Goal: Information Seeking & Learning: Check status

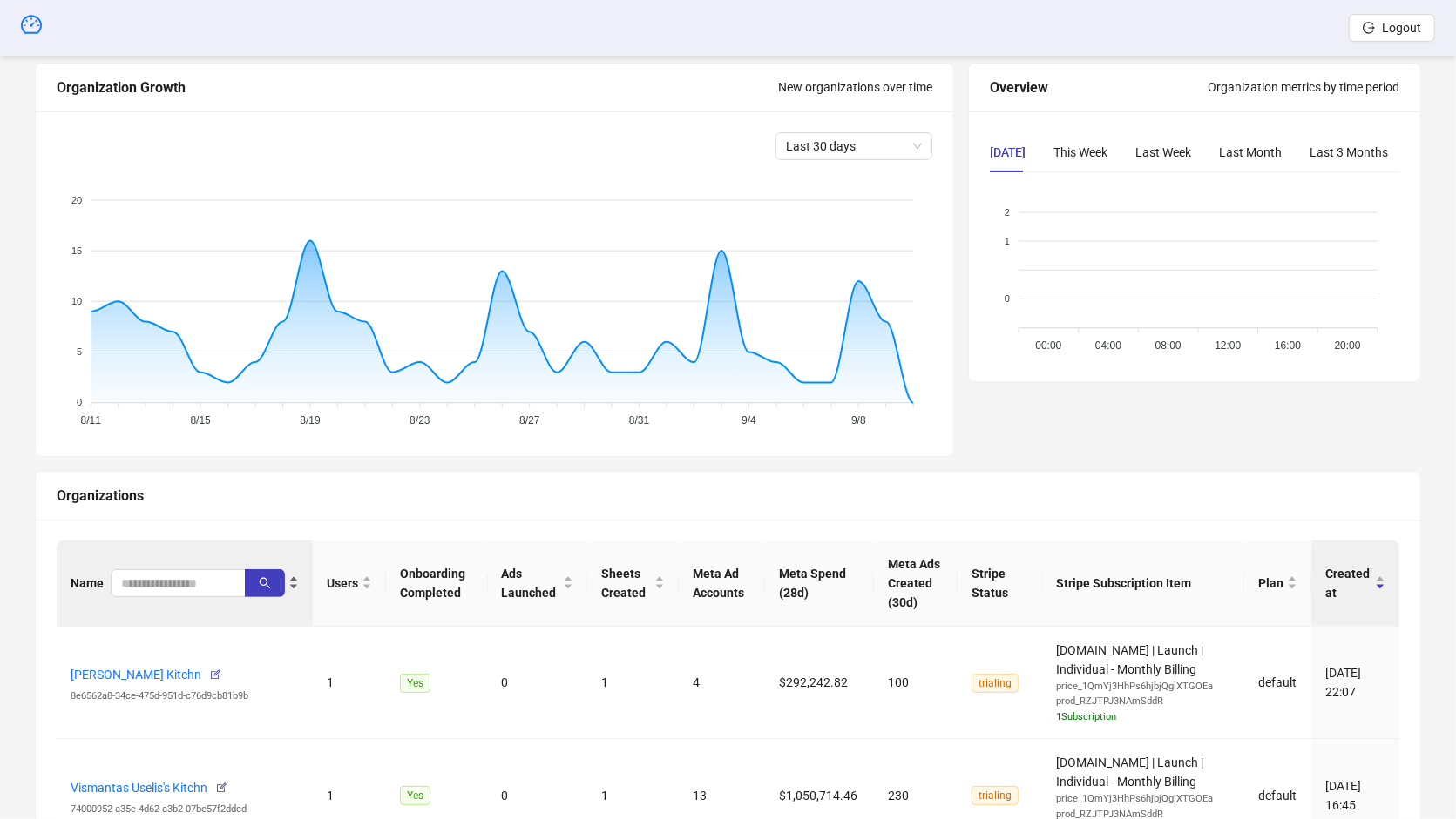
scroll to position [190, 0]
click at [167, 569] on div "Name" at bounding box center [185, 583] width 228 height 28
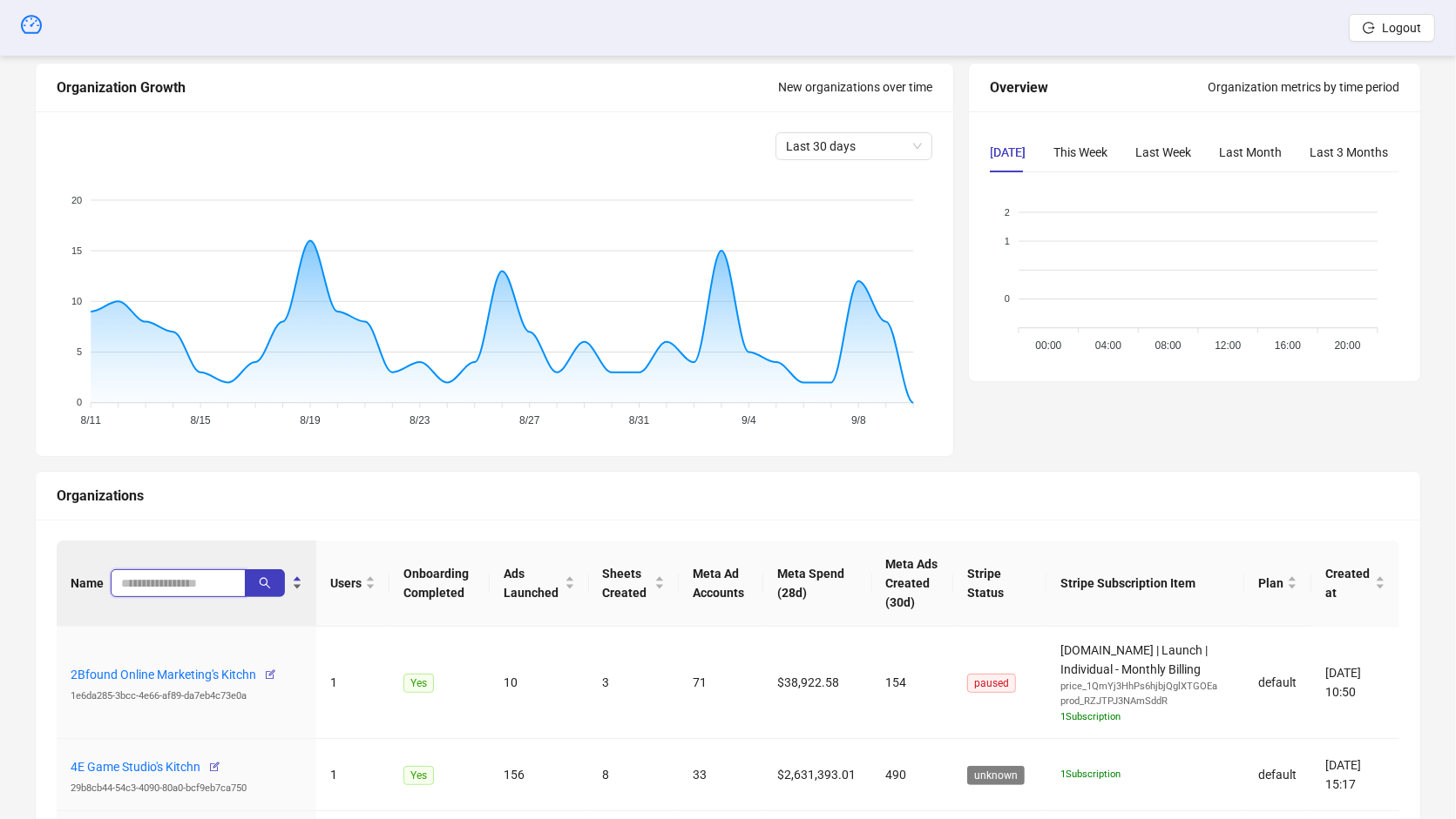
click at [168, 575] on span at bounding box center [177, 583] width 135 height 28
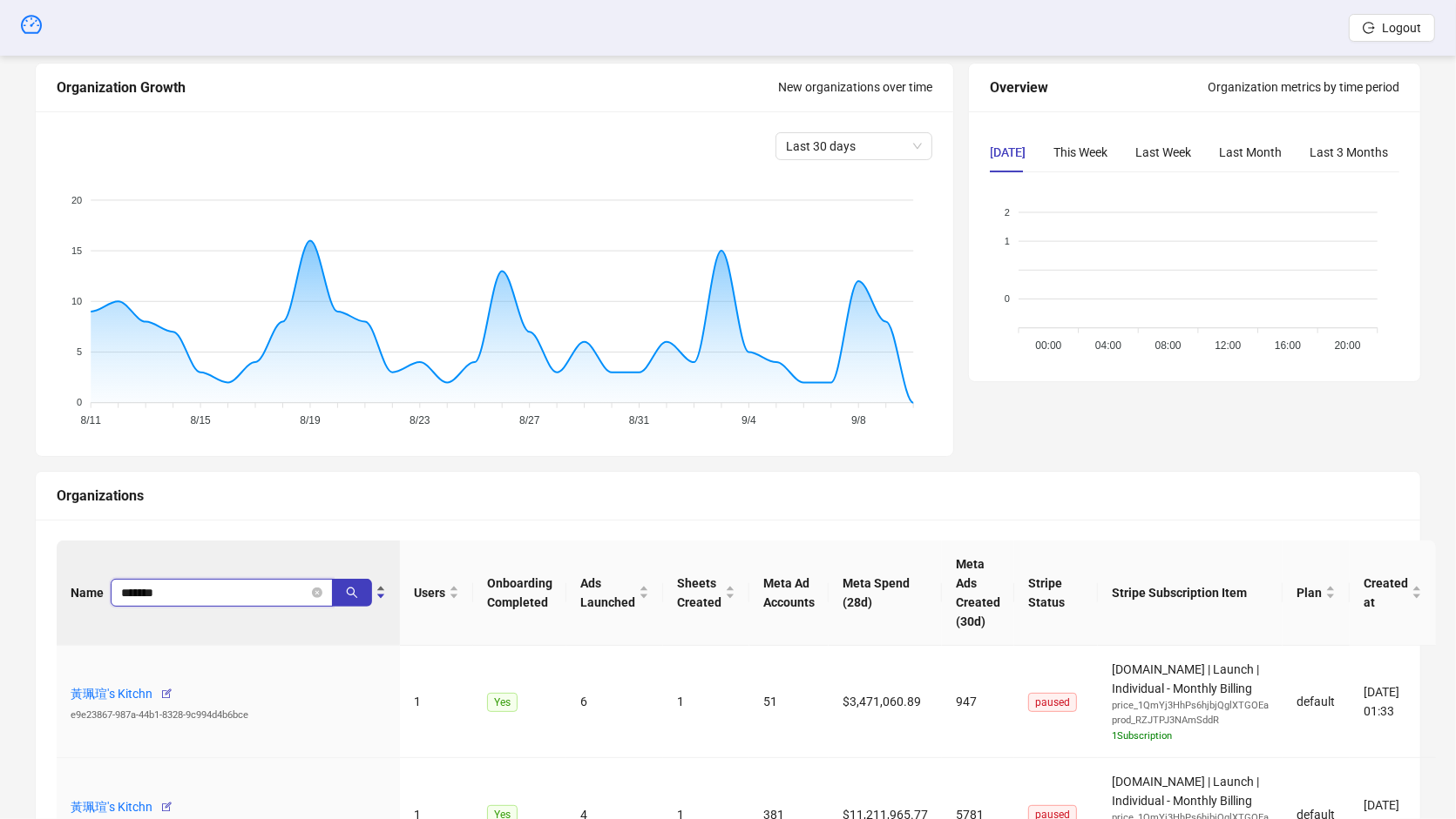
type input "*******"
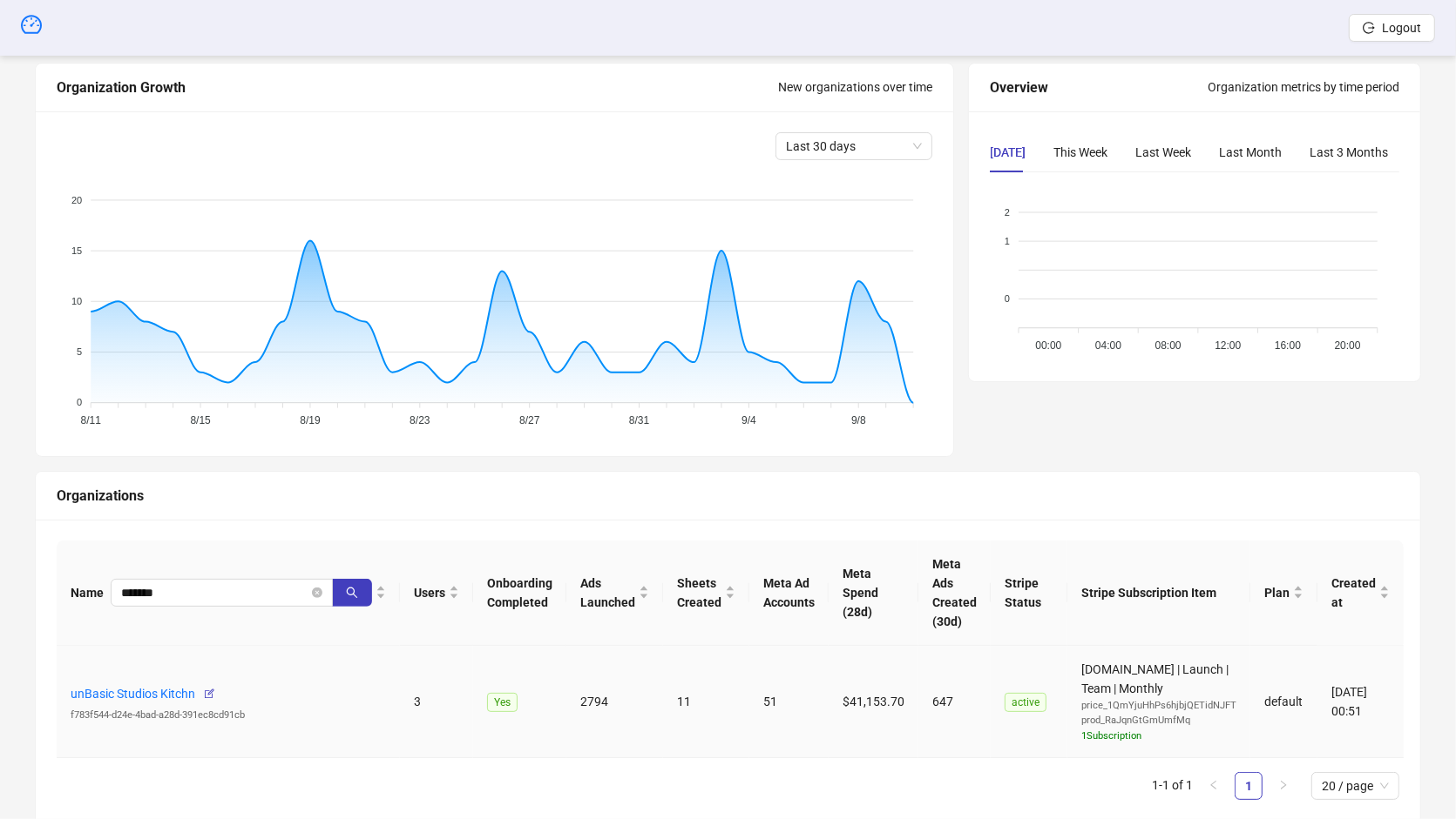
click at [134, 673] on td "unBasic Studios Kitchn f783f544-d24e-4bad-a28d-391ec8cd91cb" at bounding box center [228, 702] width 343 height 113
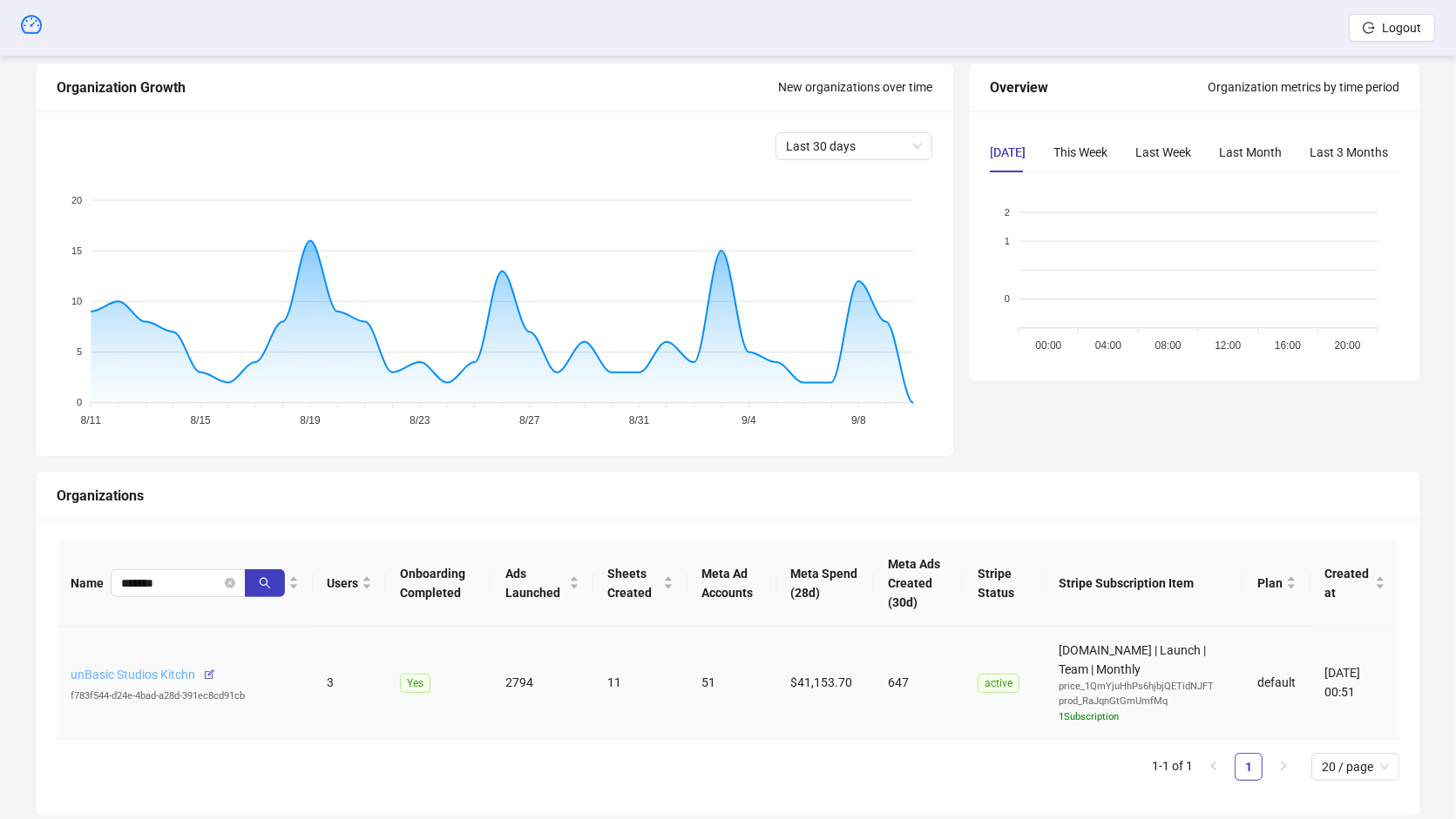
click at [146, 671] on link "unBasic Studios Kitchn" at bounding box center [133, 674] width 125 height 14
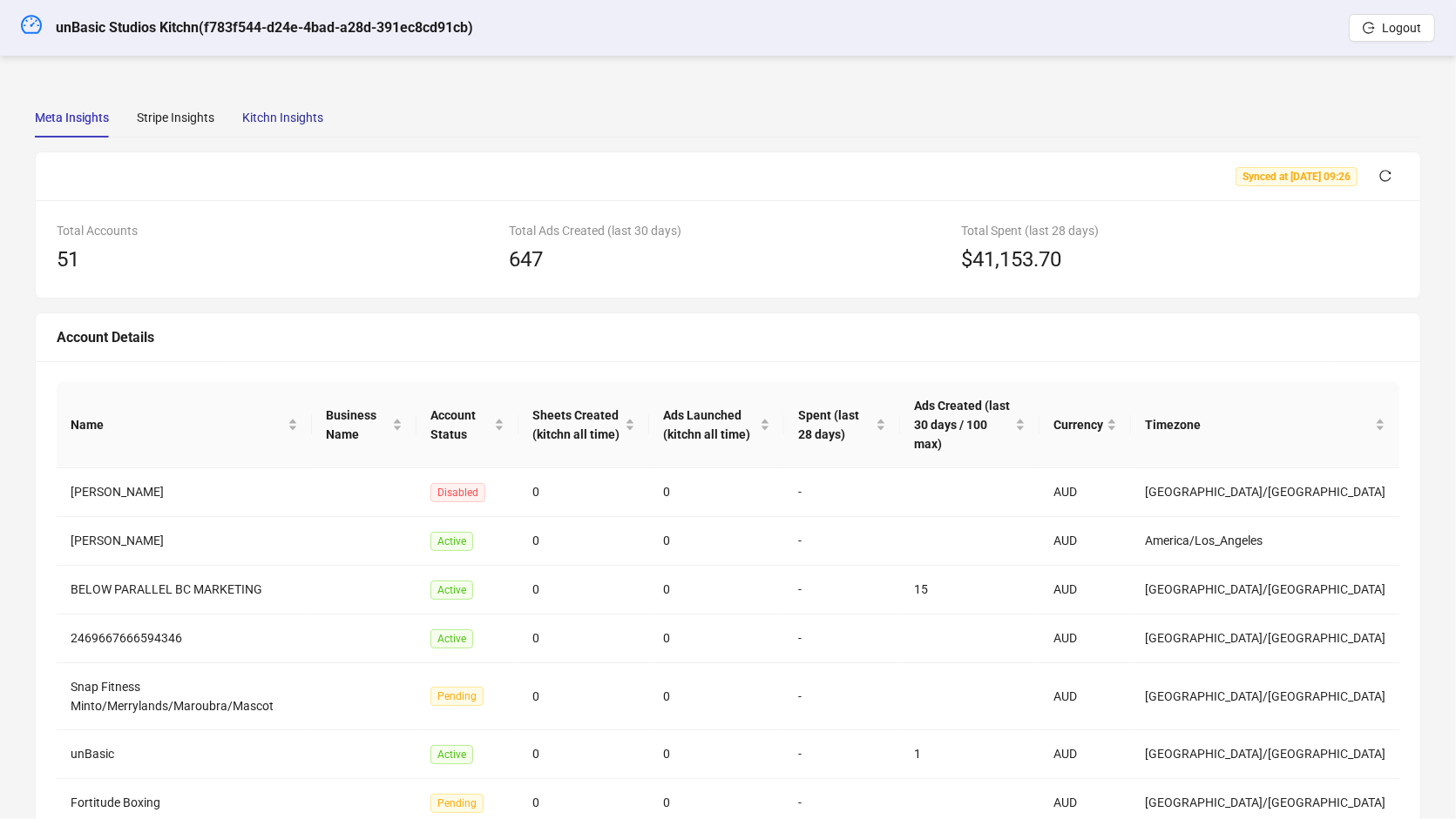
click at [308, 117] on div "Kitchn Insights" at bounding box center [282, 117] width 81 height 19
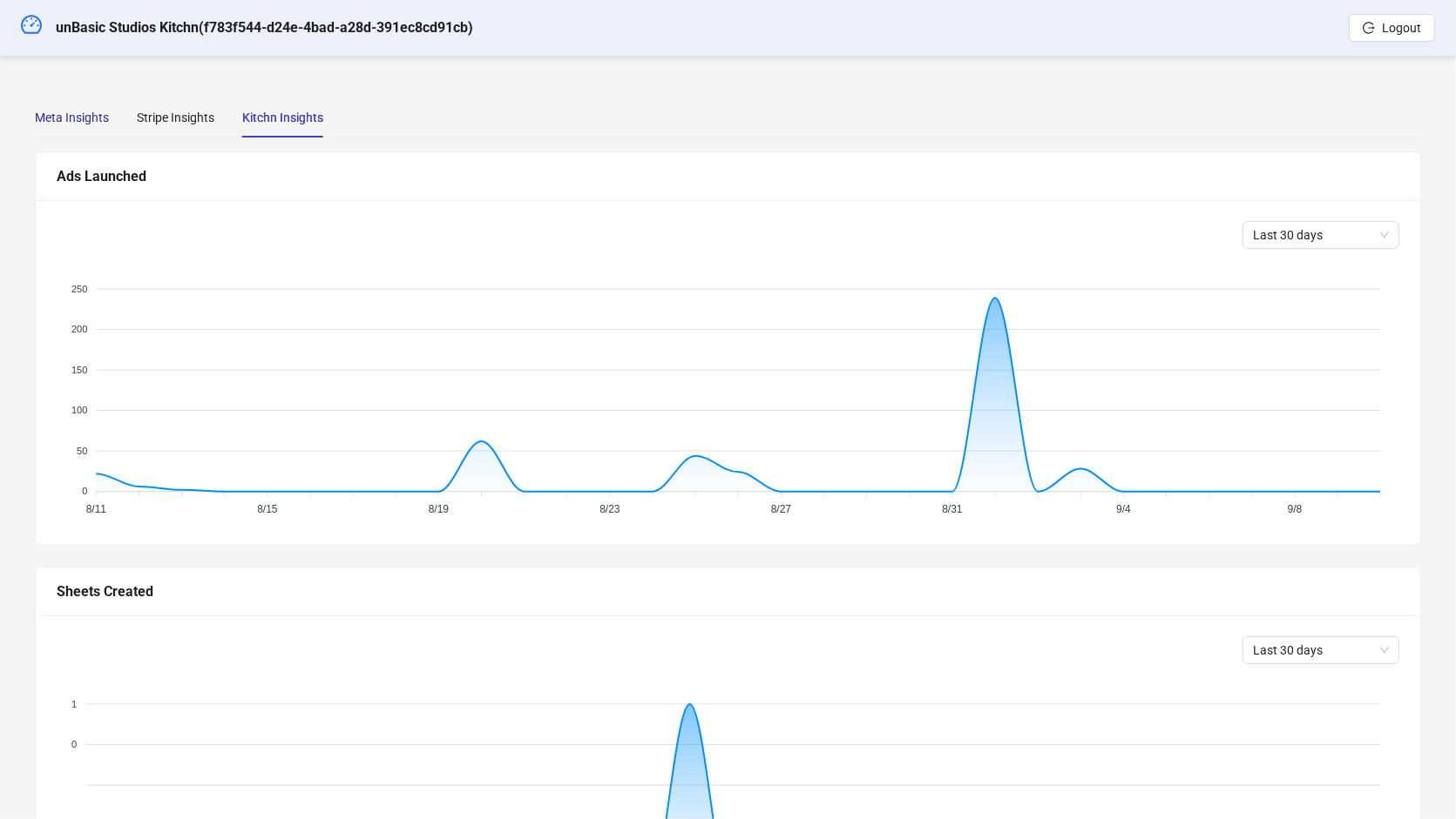
click at [68, 115] on div "Meta Insights" at bounding box center [71, 117] width 74 height 19
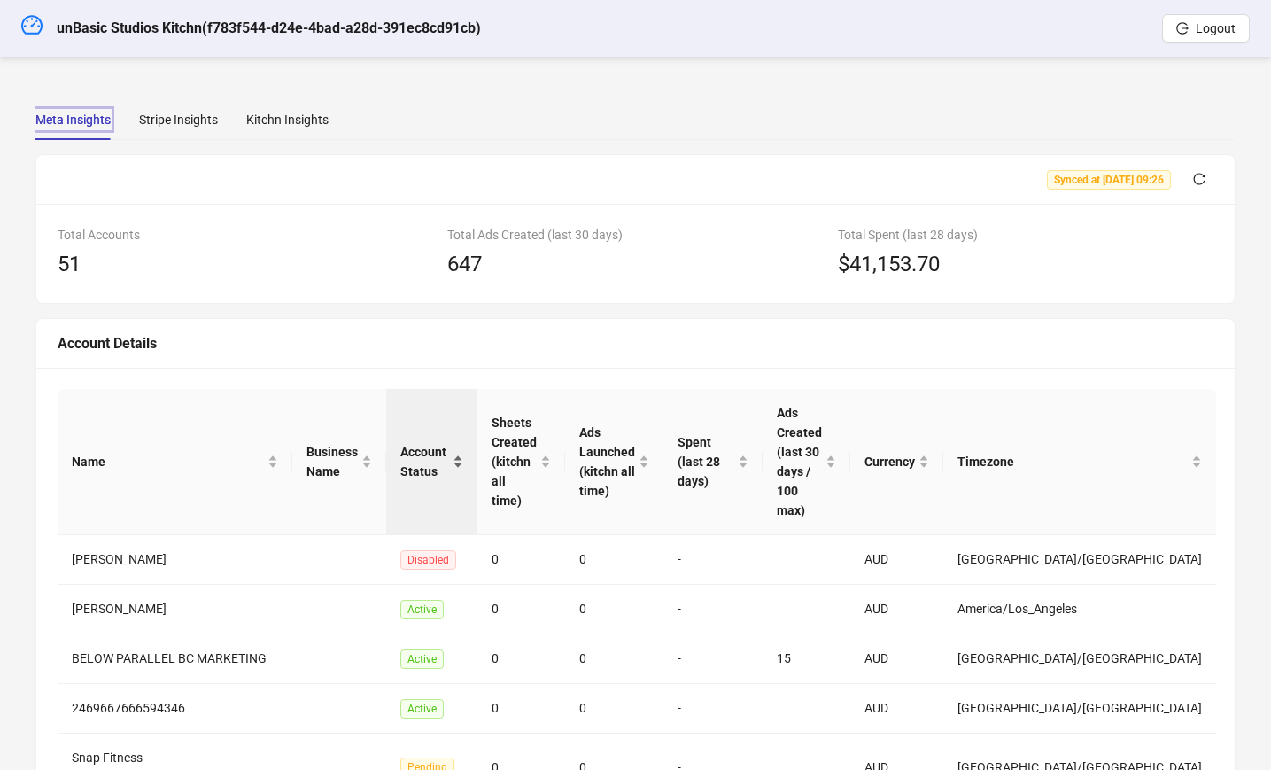
click at [444, 455] on span "Account Status" at bounding box center [424, 461] width 49 height 39
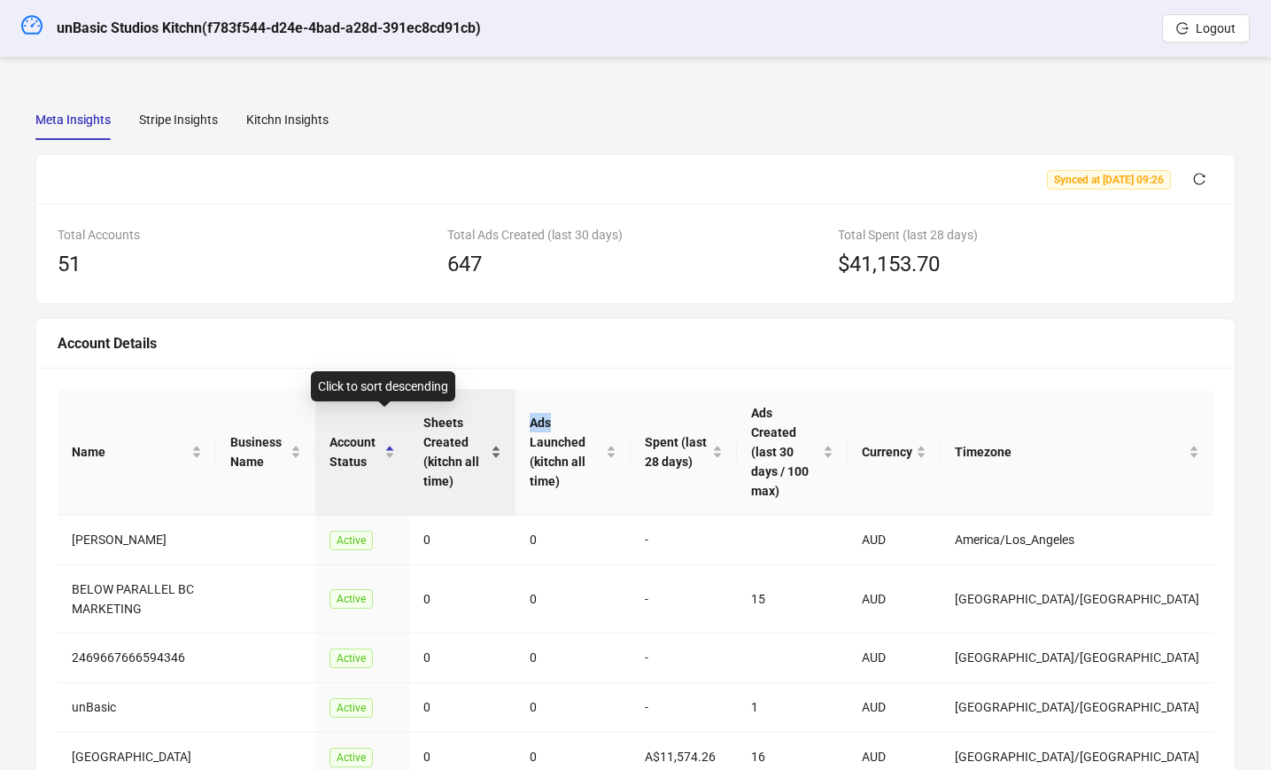
click at [445, 454] on div "Sheets Created (kitchn all time)" at bounding box center [462, 452] width 78 height 78
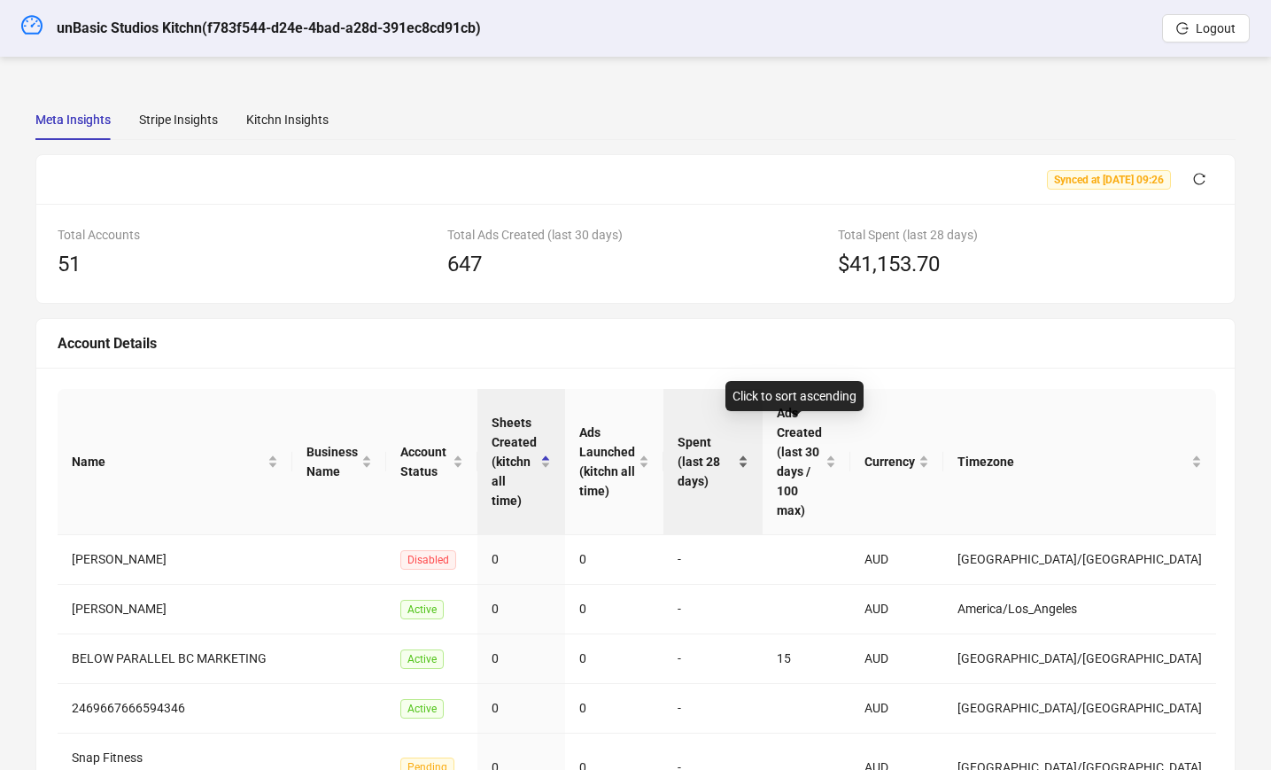
click at [748, 433] on div "Spent (last 28 days)" at bounding box center [713, 461] width 71 height 58
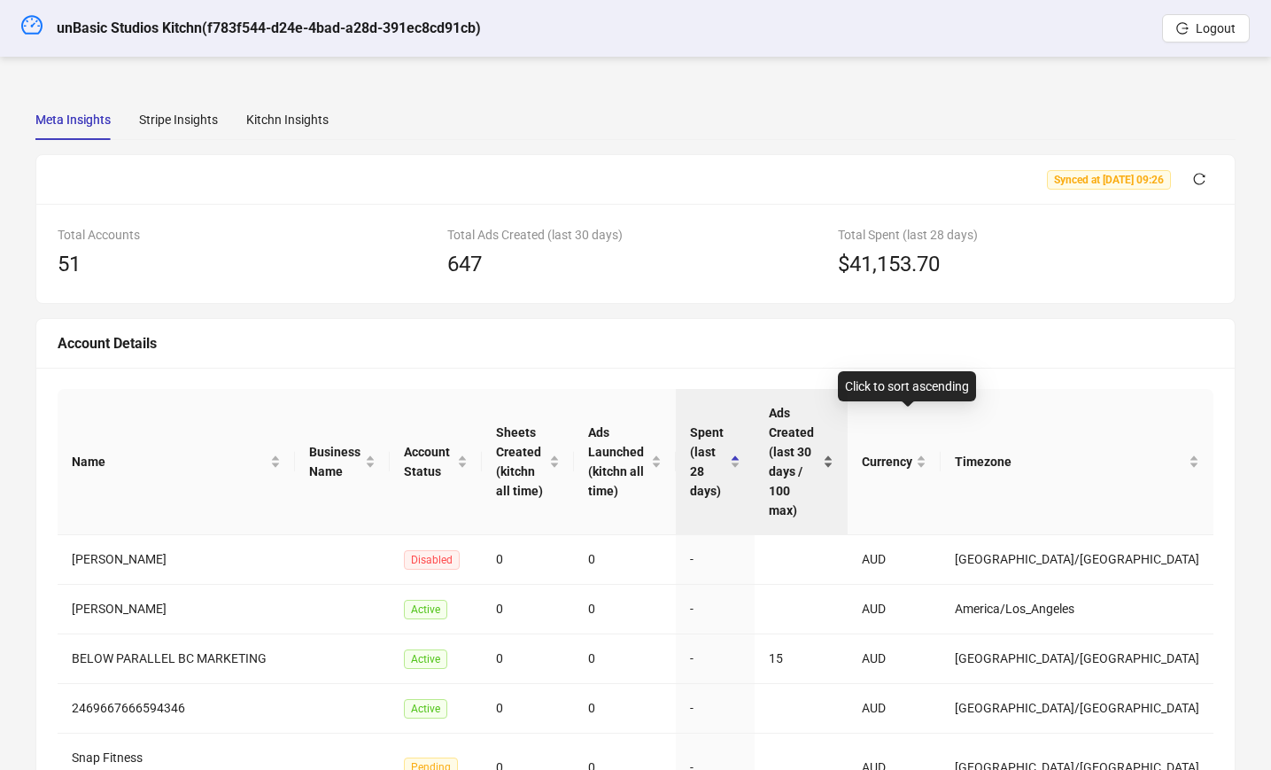
click at [819, 426] on span "Ads Created (last 30 days / 100 max)" at bounding box center [794, 461] width 50 height 117
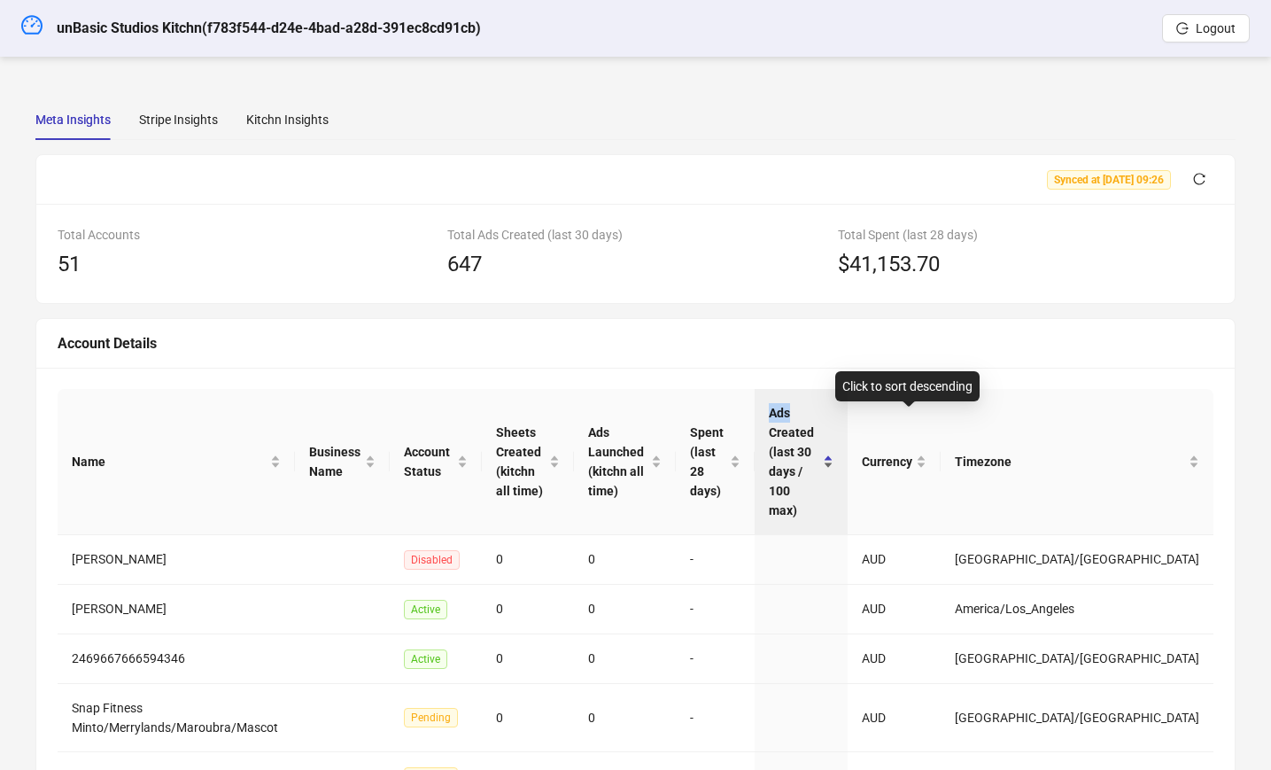
click at [819, 426] on span "Ads Created (last 30 days / 100 max)" at bounding box center [794, 461] width 50 height 117
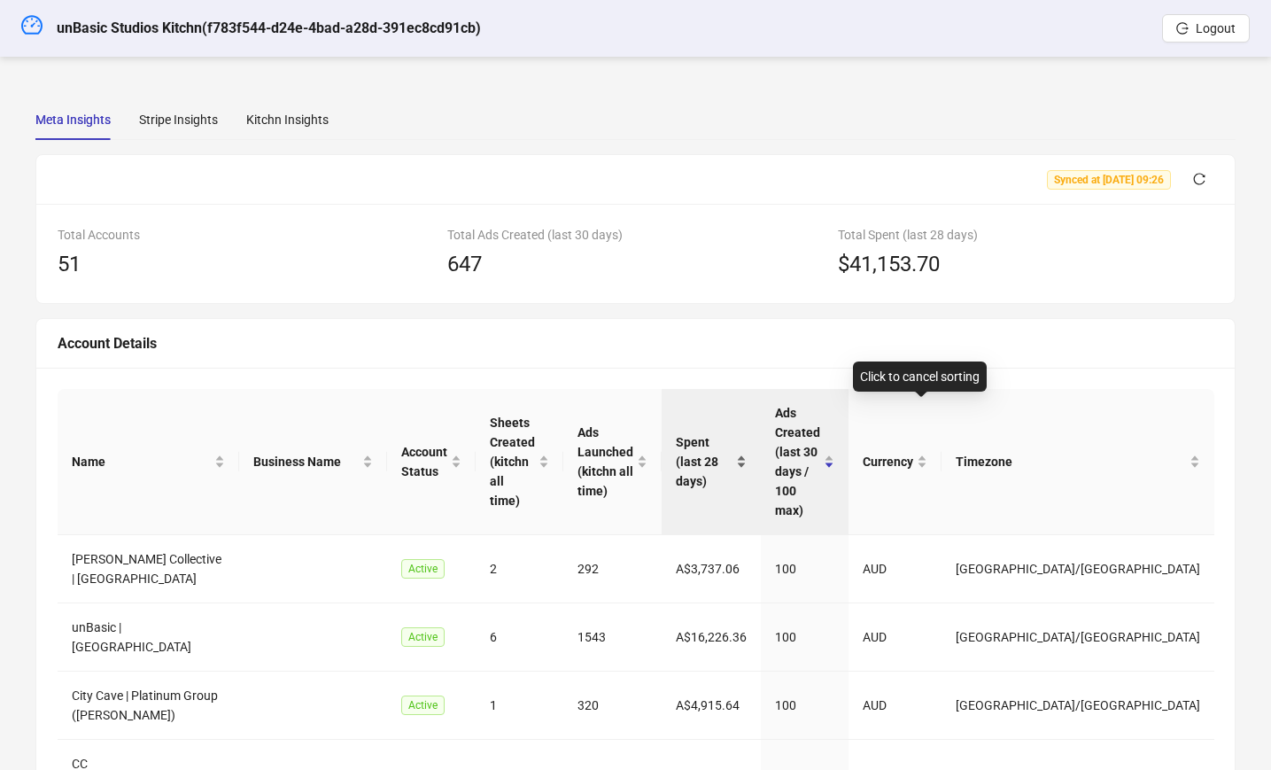
click at [732, 436] on span "Spent (last 28 days)" at bounding box center [704, 461] width 57 height 58
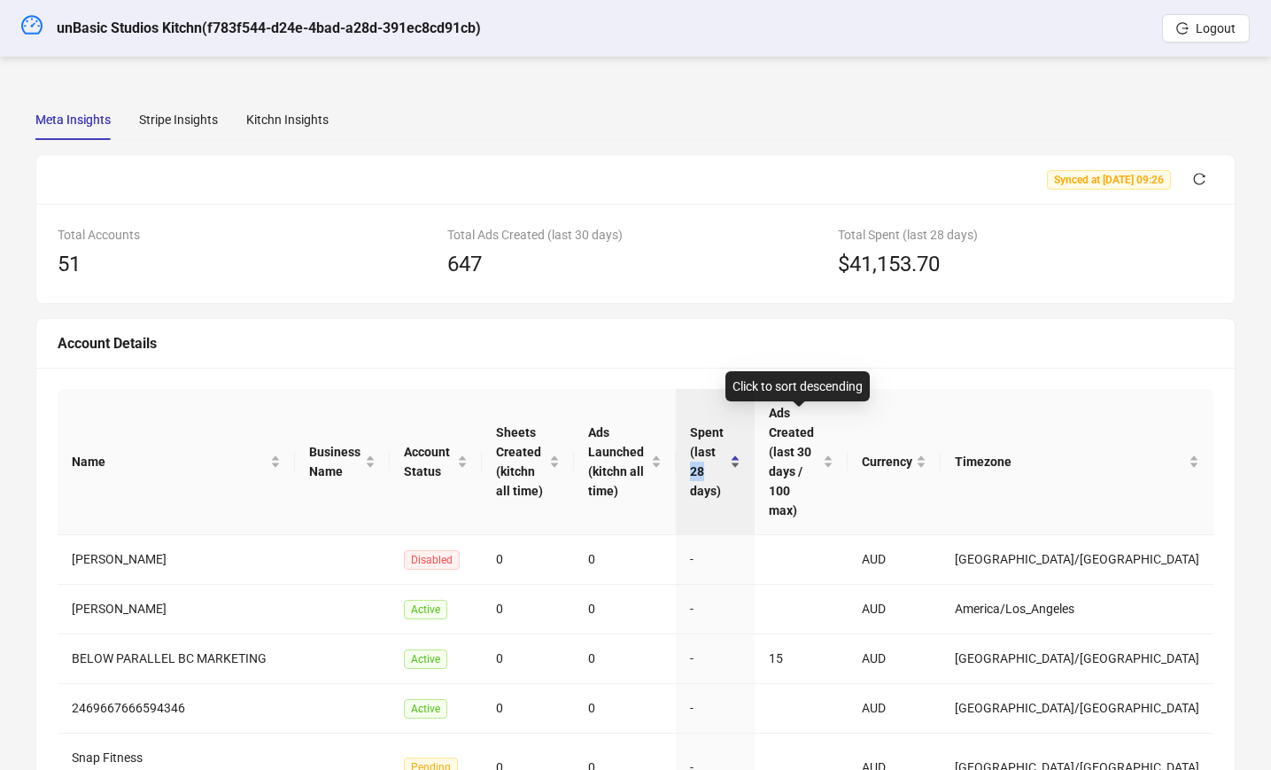
click at [726, 436] on span "Spent (last 28 days)" at bounding box center [708, 461] width 36 height 78
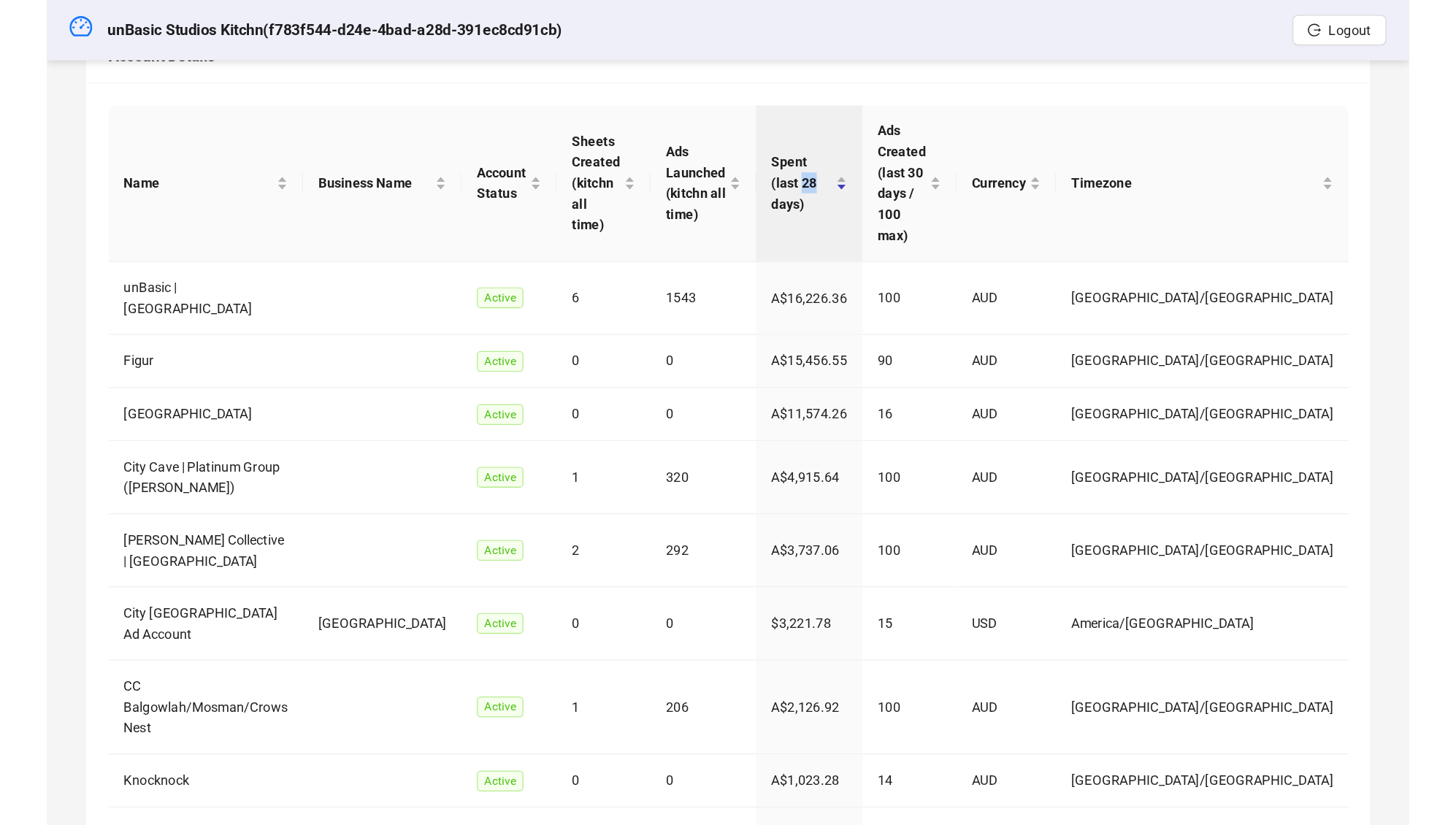
scroll to position [36, 0]
